Goal: Information Seeking & Learning: Learn about a topic

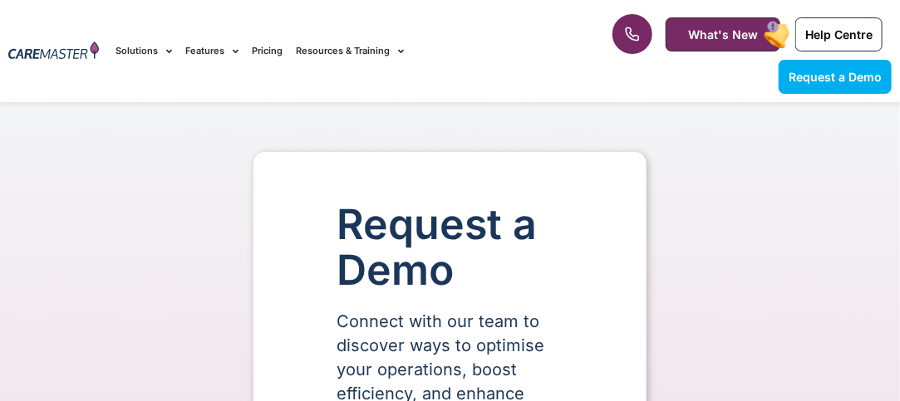
click at [632, 28] on icon at bounding box center [632, 34] width 12 height 12
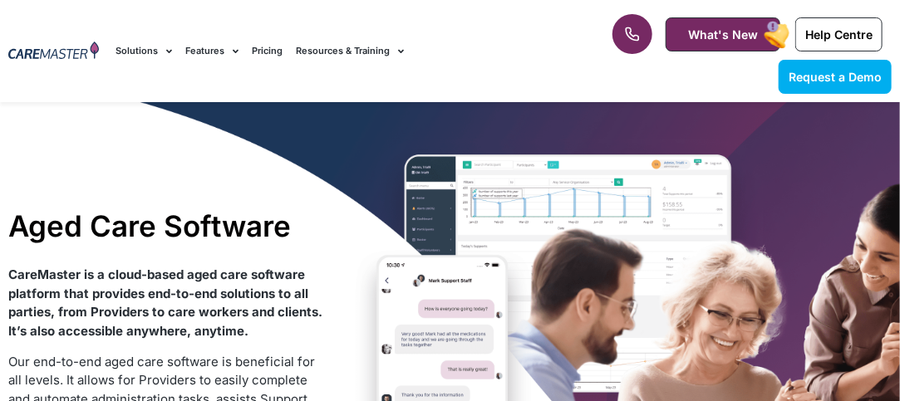
click at [638, 32] on icon at bounding box center [632, 34] width 17 height 17
click at [636, 31] on icon at bounding box center [632, 34] width 17 height 17
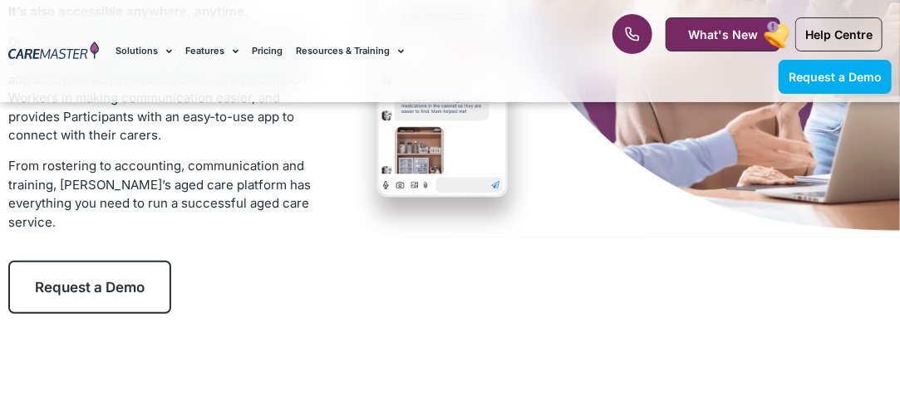
scroll to position [351, 0]
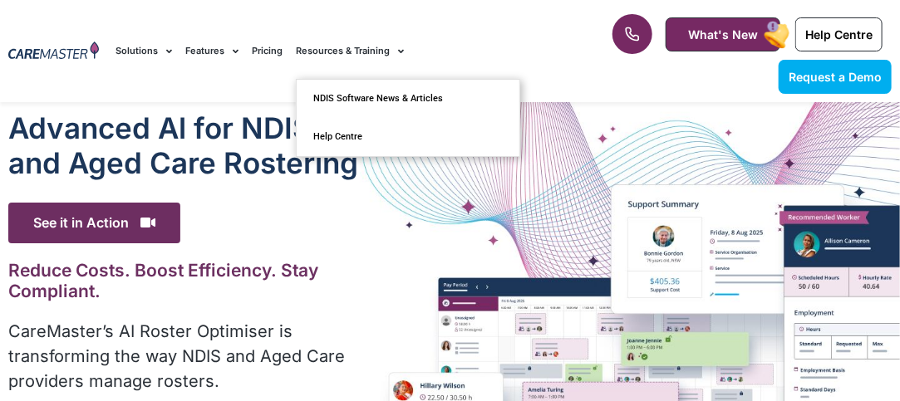
click at [390, 47] on span "Menu" at bounding box center [397, 51] width 14 height 26
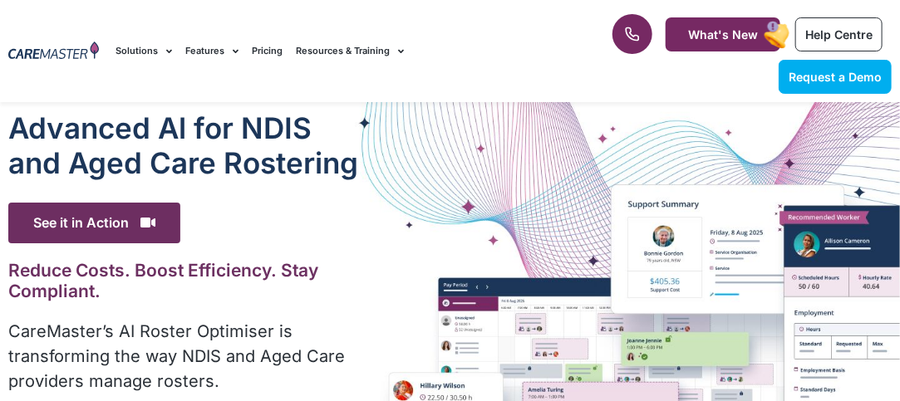
click at [249, 349] on p "CareMaster’s AI Roster Optimiser is transforming the way NDIS and Aged Care pro…" at bounding box center [184, 356] width 352 height 75
drag, startPoint x: 281, startPoint y: 361, endPoint x: 327, endPoint y: 355, distance: 46.9
click at [284, 361] on p "CareMaster’s AI Roster Optimiser is transforming the way NDIS and Aged Care pro…" at bounding box center [184, 356] width 352 height 75
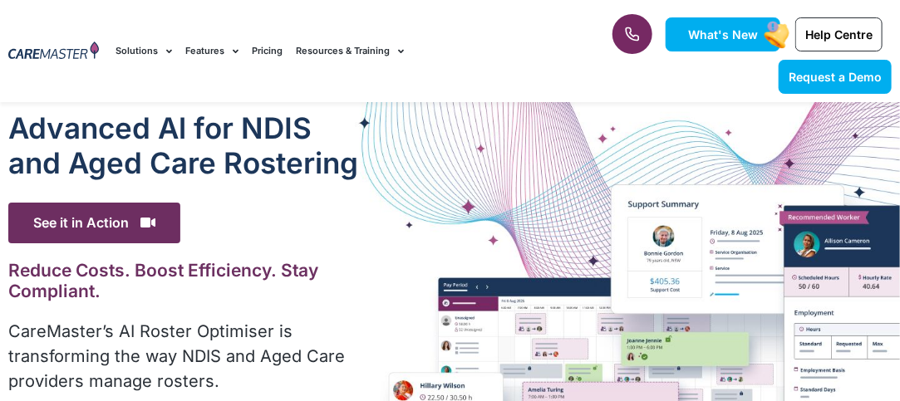
click at [745, 31] on span "What's New" at bounding box center [723, 34] width 70 height 14
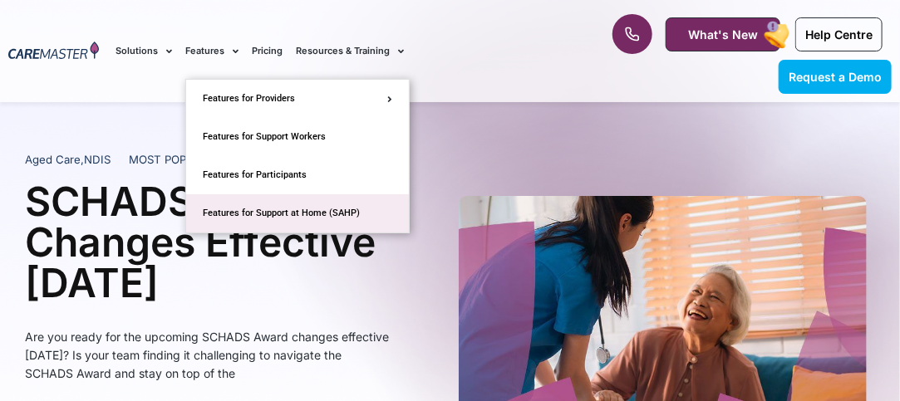
click at [253, 205] on link "Features for Support at Home (SAHP)" at bounding box center [297, 213] width 223 height 38
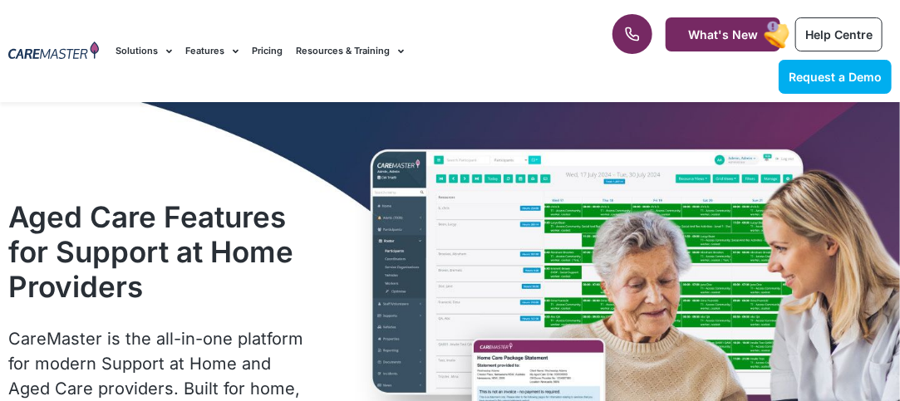
drag, startPoint x: 458, startPoint y: 228, endPoint x: 498, endPoint y: 219, distance: 40.7
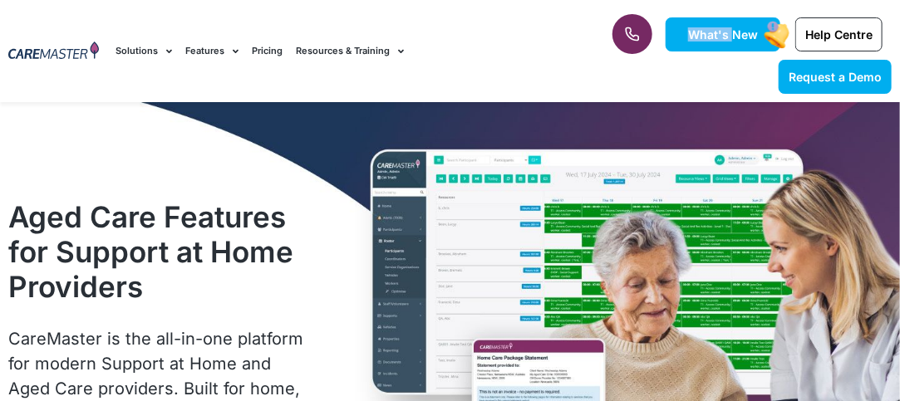
click at [736, 21] on div "What's New" at bounding box center [723, 34] width 115 height 34
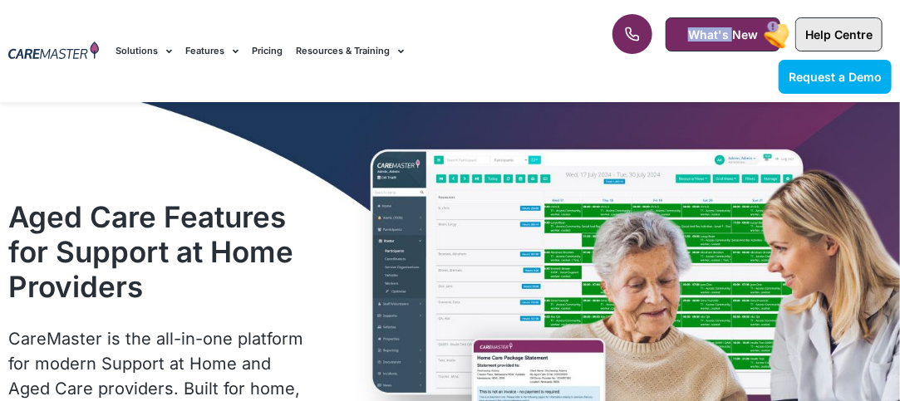
click at [826, 36] on span "Help Centre" at bounding box center [838, 34] width 67 height 14
click at [259, 45] on link "Pricing" at bounding box center [267, 51] width 31 height 56
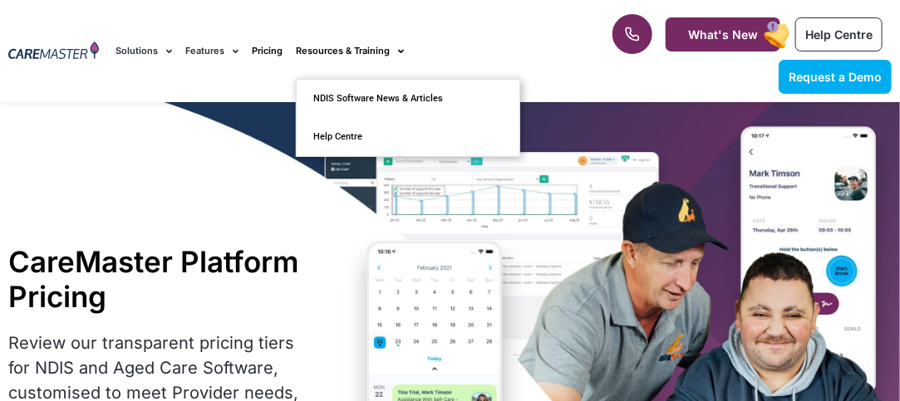
click at [346, 49] on link "Resources & Training" at bounding box center [350, 51] width 108 height 56
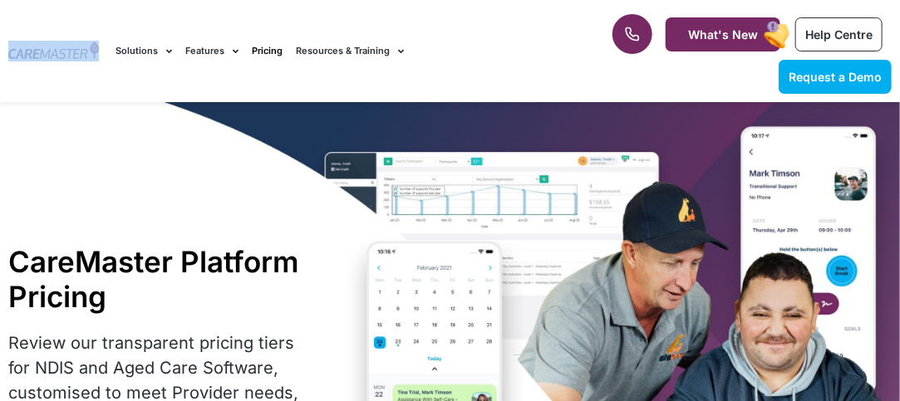
drag, startPoint x: 100, startPoint y: 38, endPoint x: 100, endPoint y: -73, distance: 111.3
